Goal: Navigation & Orientation: Find specific page/section

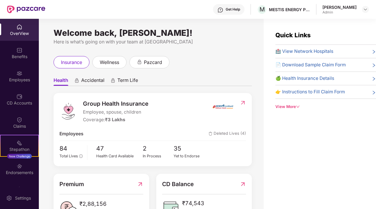
click at [16, 30] on div "OverView" at bounding box center [19, 30] width 39 height 22
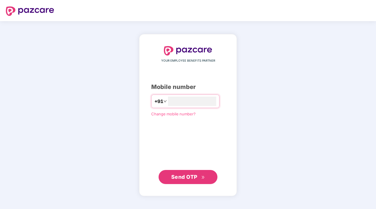
type input "**********"
click at [195, 176] on span "Send OTP" at bounding box center [184, 177] width 26 height 6
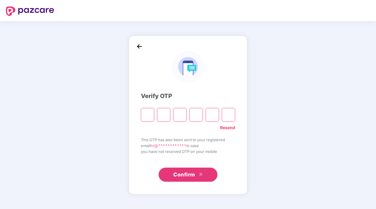
paste input "*"
type input "*"
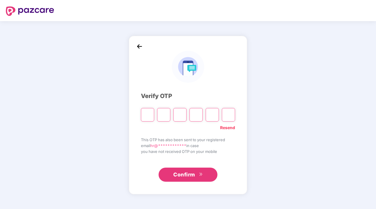
type input "*"
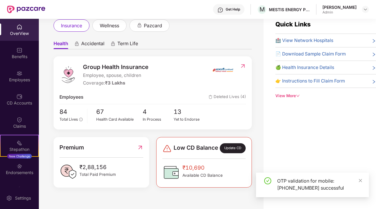
scroll to position [14, 0]
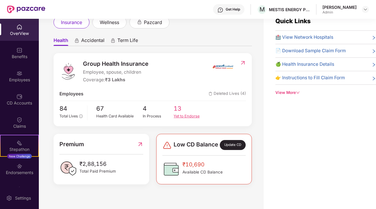
click at [179, 114] on div "Yet to Endorse" at bounding box center [188, 117] width 31 height 6
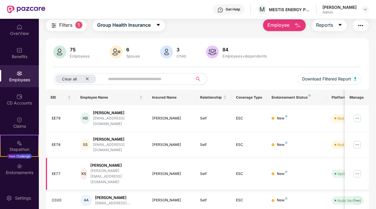
scroll to position [0, 0]
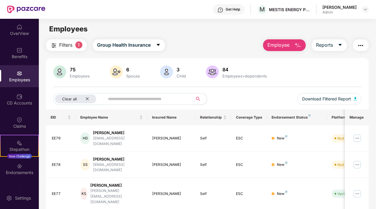
click at [57, 44] on img "button" at bounding box center [53, 45] width 7 height 7
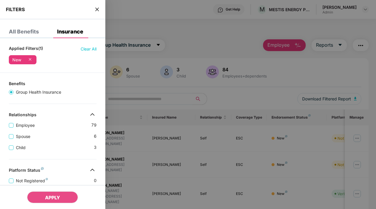
click at [120, 63] on div at bounding box center [188, 104] width 376 height 209
click at [96, 9] on icon "close" at bounding box center [97, 9] width 5 height 5
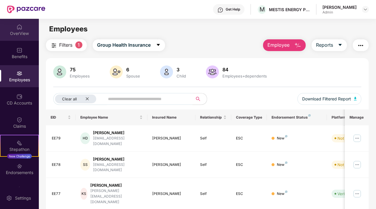
click at [19, 35] on div "OverView" at bounding box center [19, 34] width 39 height 6
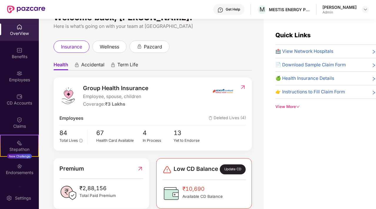
scroll to position [18, 0]
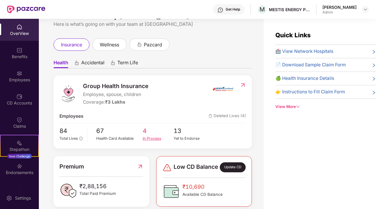
click at [144, 130] on span "4" at bounding box center [158, 131] width 31 height 10
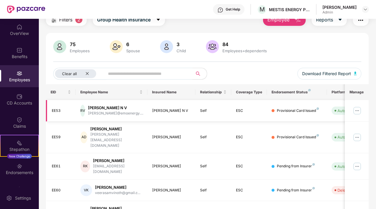
scroll to position [45, 0]
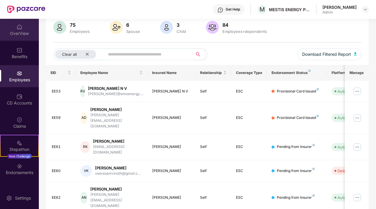
click at [16, 26] on img at bounding box center [19, 27] width 6 height 6
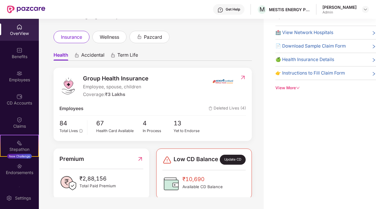
scroll to position [0, 0]
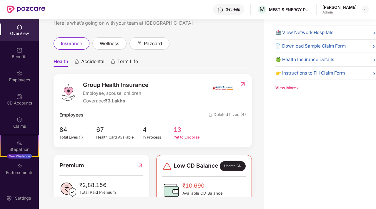
click at [178, 129] on span "13" at bounding box center [188, 130] width 31 height 10
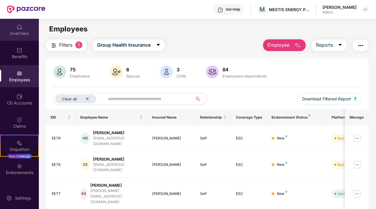
click at [17, 28] on img at bounding box center [19, 27] width 6 height 6
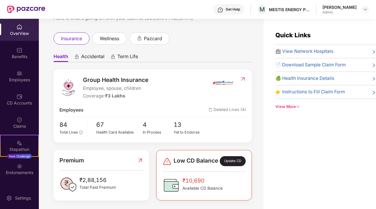
scroll to position [25, 0]
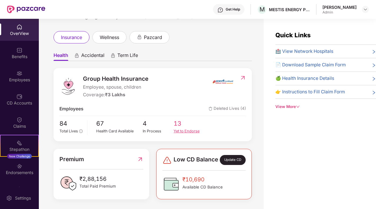
click at [175, 125] on span "13" at bounding box center [188, 124] width 31 height 10
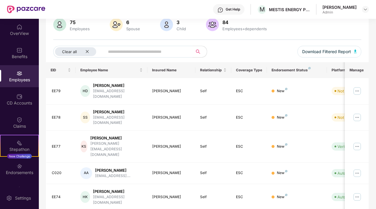
scroll to position [0, 0]
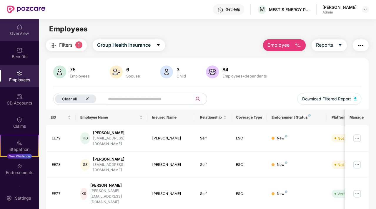
click at [19, 23] on div "OverView" at bounding box center [19, 30] width 39 height 22
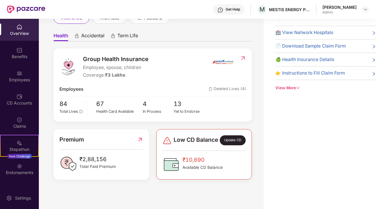
scroll to position [29, 0]
click at [359, 189] on icon "close" at bounding box center [360, 188] width 4 height 4
click at [145, 101] on span "4" at bounding box center [158, 104] width 31 height 10
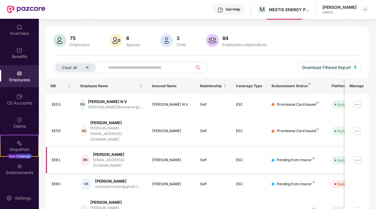
scroll to position [45, 0]
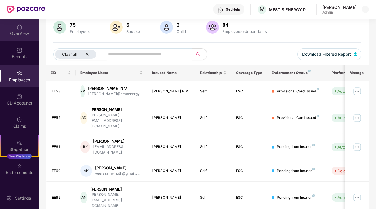
click at [8, 32] on div "OverView" at bounding box center [19, 34] width 39 height 6
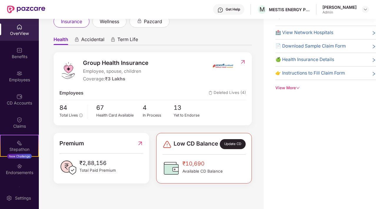
scroll to position [31, 0]
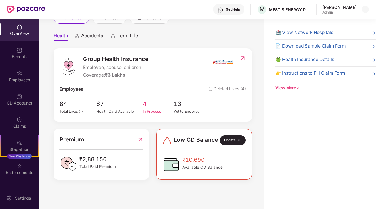
click at [148, 109] on div "In Process" at bounding box center [158, 112] width 31 height 6
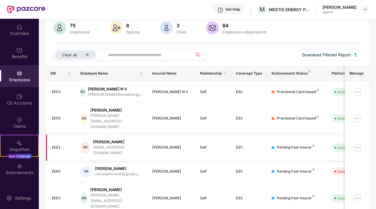
scroll to position [0, 59]
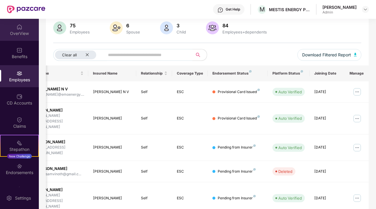
click at [24, 33] on div "OverView" at bounding box center [19, 34] width 39 height 6
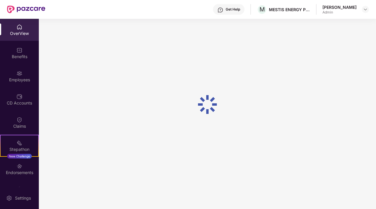
scroll to position [19, 0]
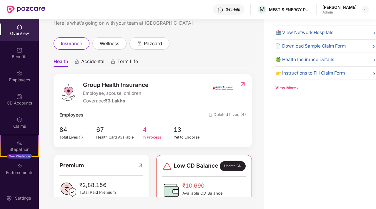
click at [146, 129] on span "4" at bounding box center [158, 130] width 31 height 10
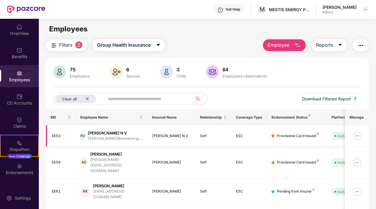
scroll to position [0, 59]
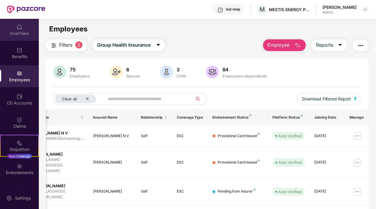
click at [20, 32] on div "OverView" at bounding box center [19, 34] width 39 height 6
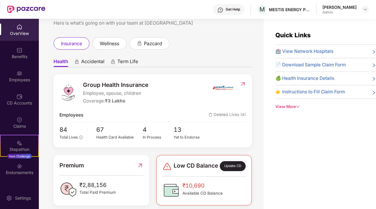
scroll to position [19, 0]
